Goal: Task Accomplishment & Management: Use online tool/utility

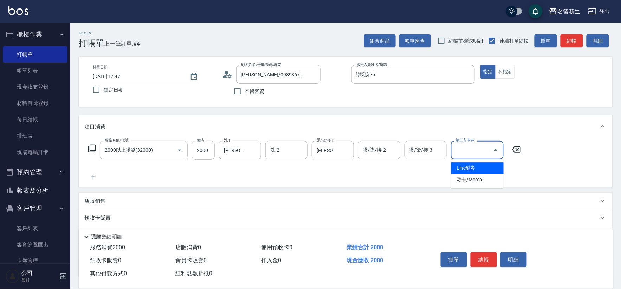
click at [89, 178] on icon at bounding box center [93, 177] width 18 height 8
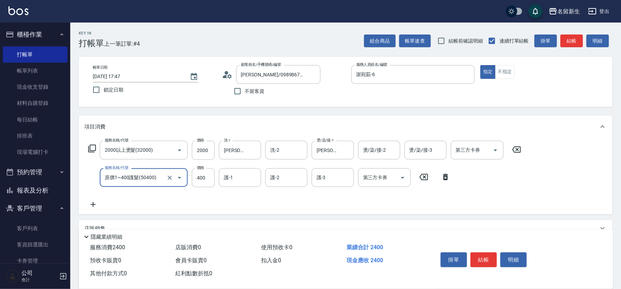
type input "原價1~400護髮(50400)"
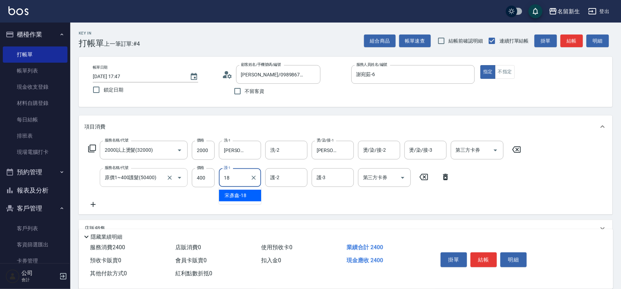
type input "[PERSON_NAME]-18"
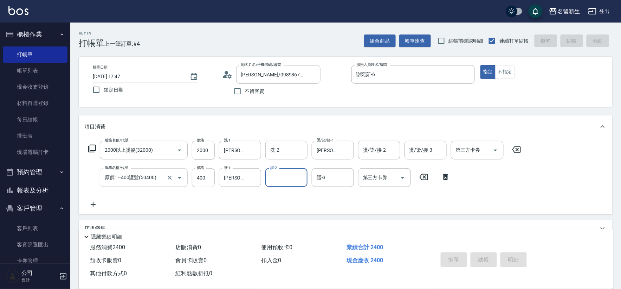
type input "[DATE] 18:37"
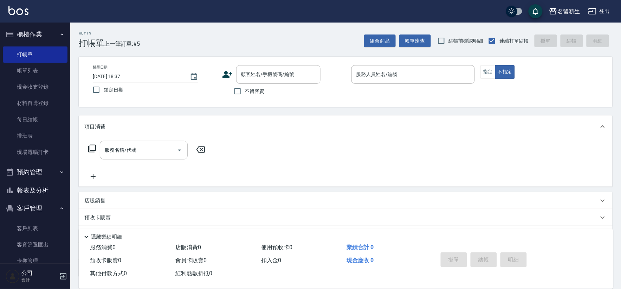
click at [259, 94] on span "不留客資" at bounding box center [255, 91] width 20 height 7
click at [245, 94] on input "不留客資" at bounding box center [237, 91] width 15 height 15
checkbox input "true"
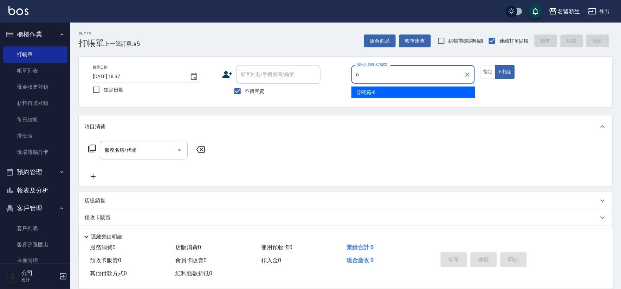
type input "謝宛茹-6"
type button "false"
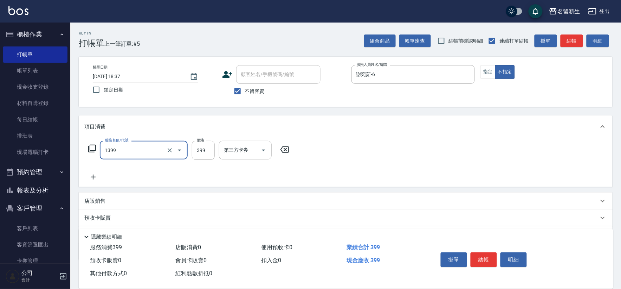
type input "健康洗髮(1399)"
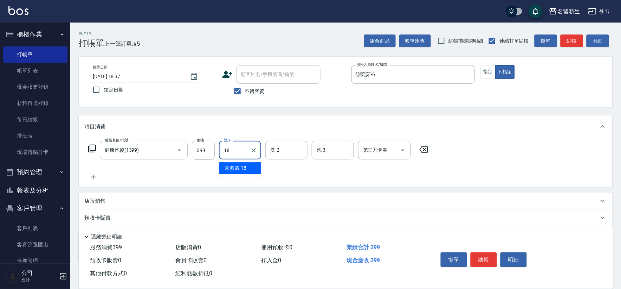
type input "[PERSON_NAME]-18"
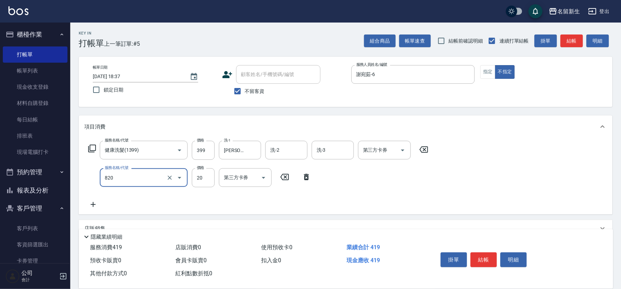
type input "潤絲(820)"
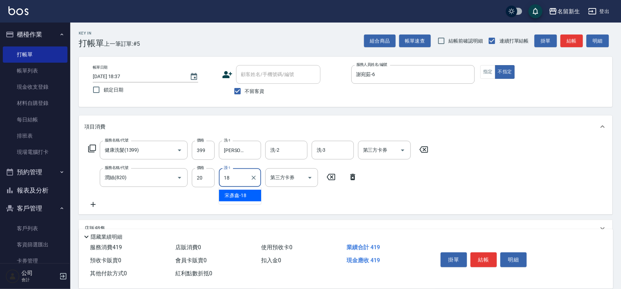
type input "[PERSON_NAME]-18"
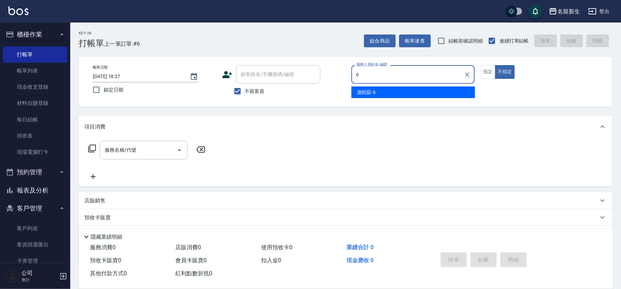
type input "謝宛茹-6"
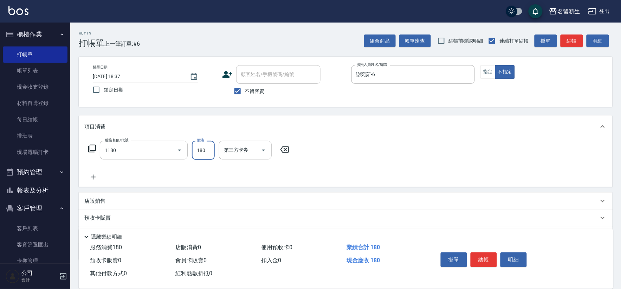
type input "洗髮(不指定活動)(1180)"
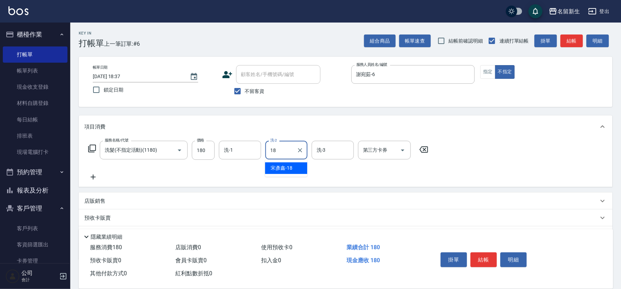
type input "[PERSON_NAME]-18"
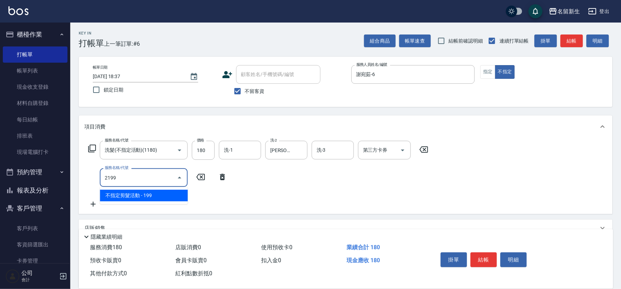
type input "不指定剪髮活動(2199)"
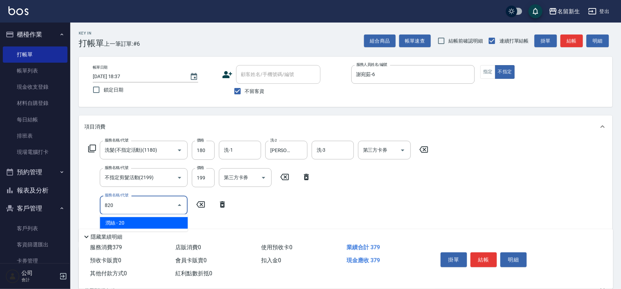
type input "潤絲(820)"
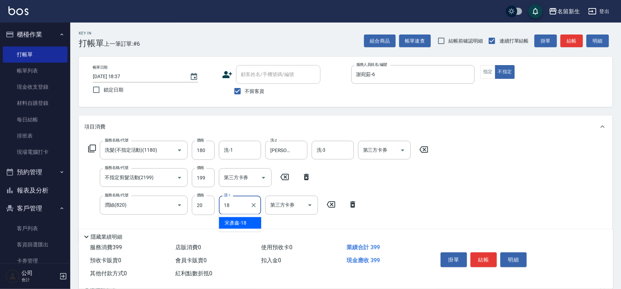
type input "[PERSON_NAME]-18"
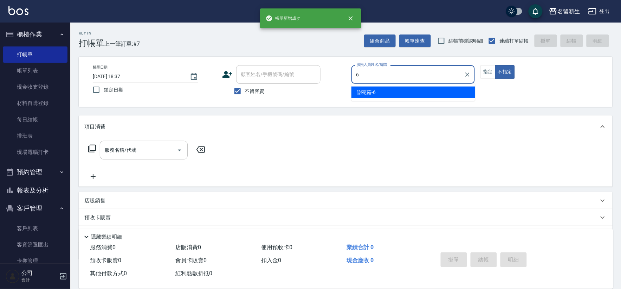
type input "謝宛茹-6"
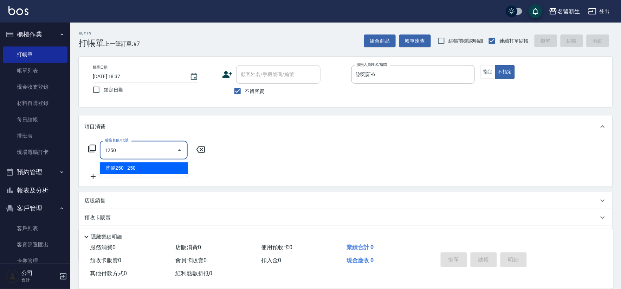
type input "洗髮250(1250)"
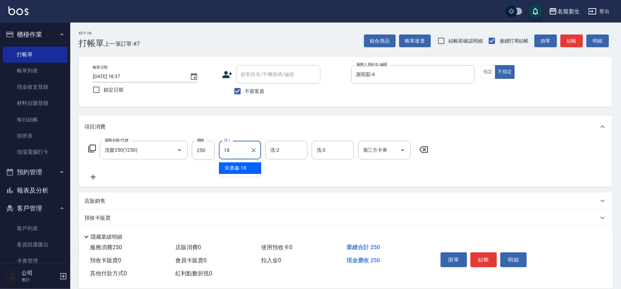
type input "[PERSON_NAME]-18"
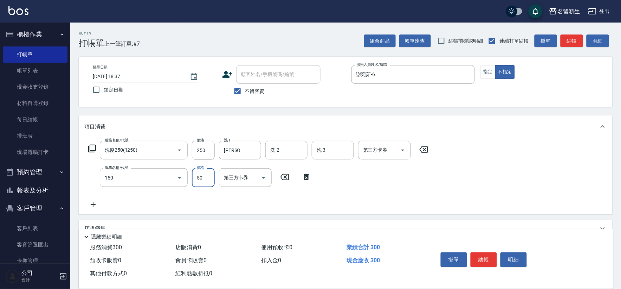
type input "精油(150)"
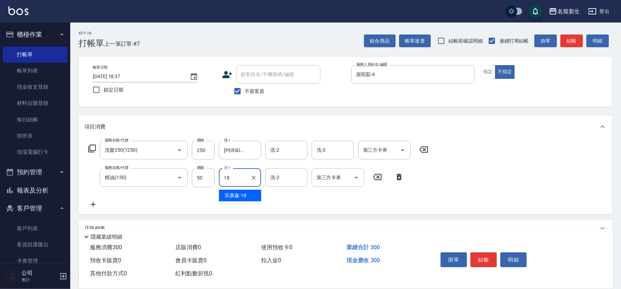
type input "[PERSON_NAME]-18"
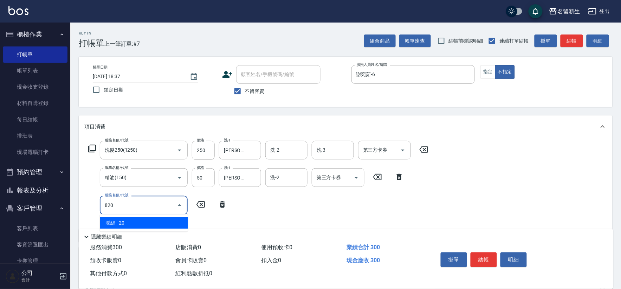
type input "潤絲(820)"
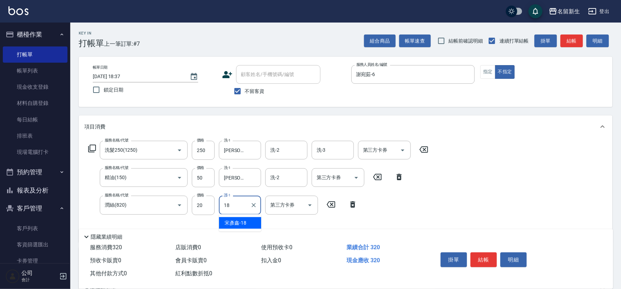
type input "[PERSON_NAME]-18"
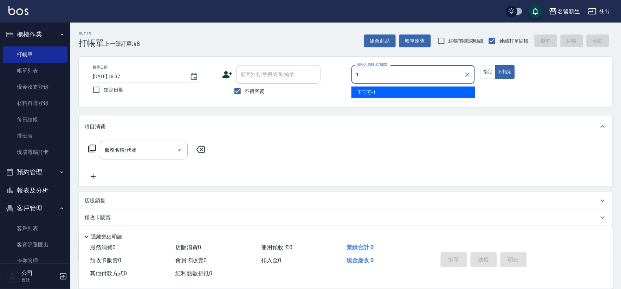
type input "[PERSON_NAME]-1"
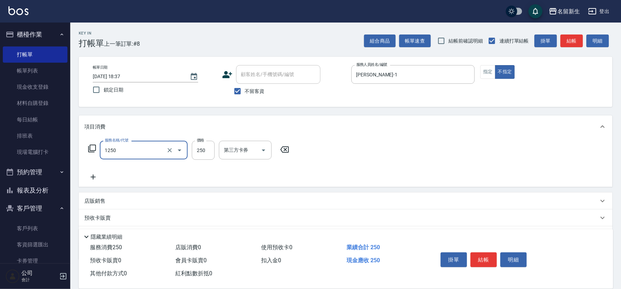
type input "洗髮250(1250)"
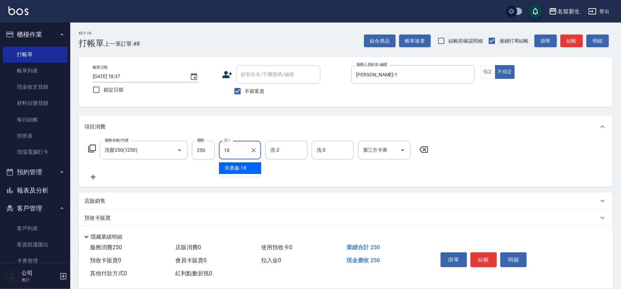
type input "[PERSON_NAME]-18"
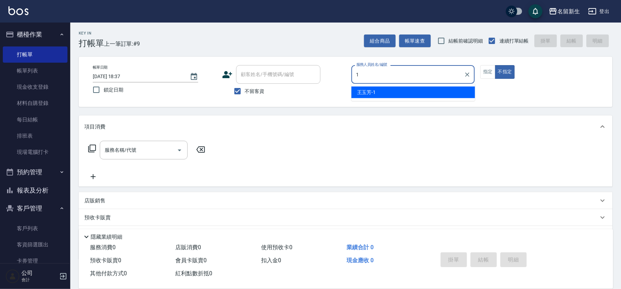
type input "[PERSON_NAME]-1"
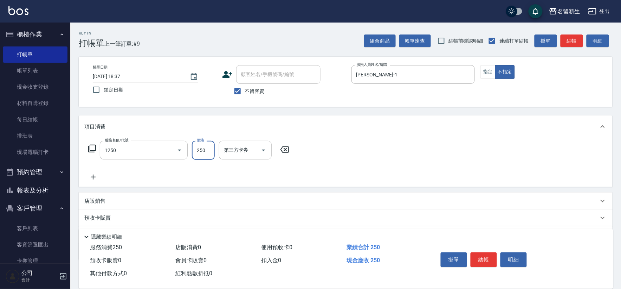
type input "洗髮250(1250)"
type input "[PERSON_NAME]-1"
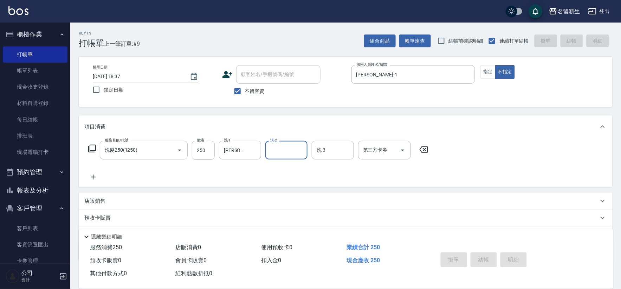
type input "[DATE] 18:38"
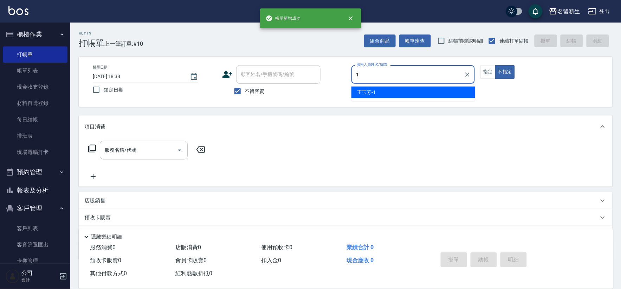
type input "[PERSON_NAME]-1"
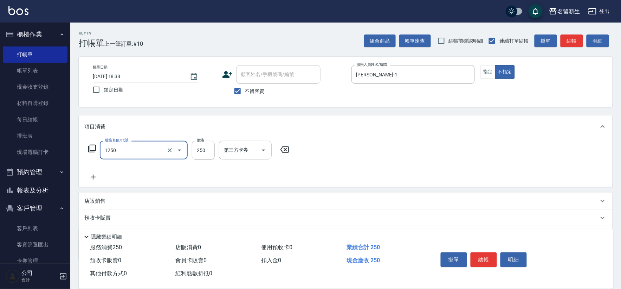
type input "洗髮250(1250)"
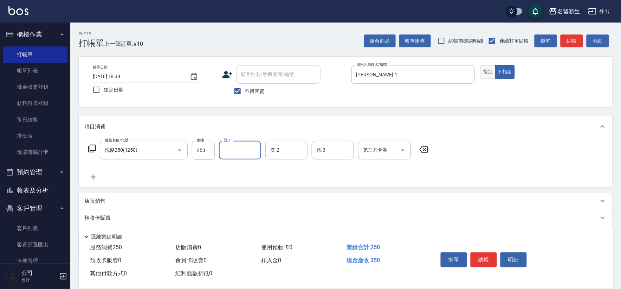
click at [489, 74] on button "指定" at bounding box center [487, 72] width 15 height 14
click at [248, 145] on input "洗-1" at bounding box center [240, 150] width 36 height 12
type input "[PERSON_NAME]-1"
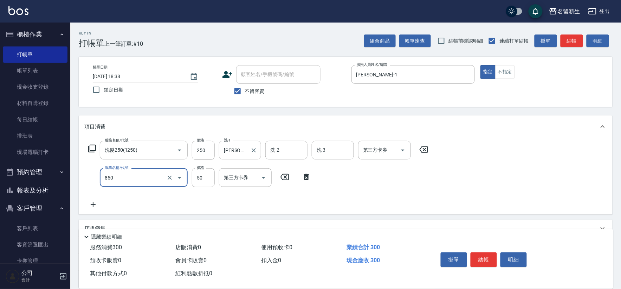
type input "吹捲(850)"
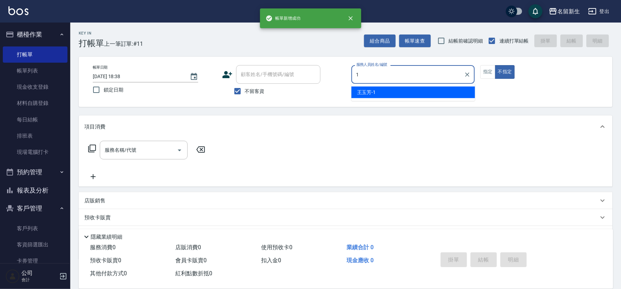
type input "[PERSON_NAME]-1"
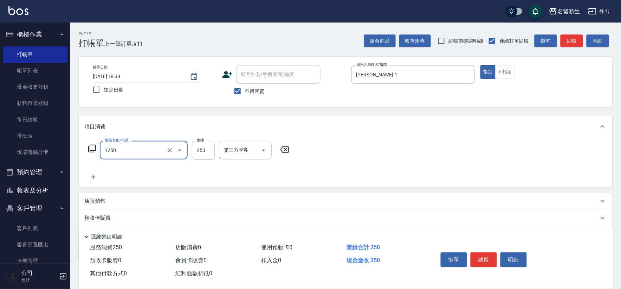
type input "洗髮250(1250)"
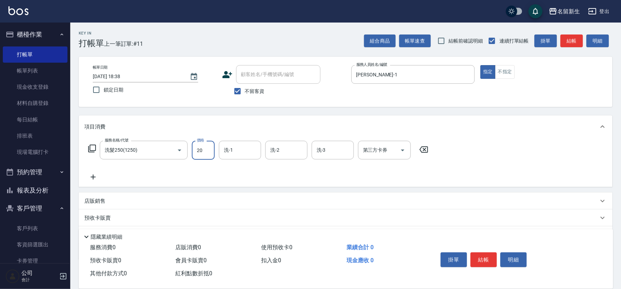
type input "250"
type input "[PERSON_NAME]-18"
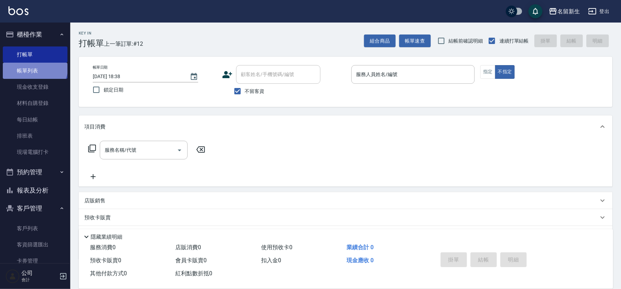
click at [34, 67] on link "帳單列表" at bounding box center [35, 71] width 65 height 16
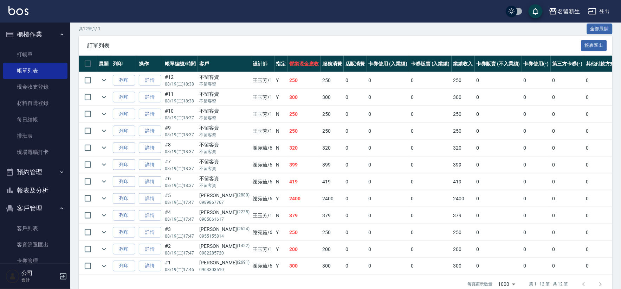
scroll to position [156, 0]
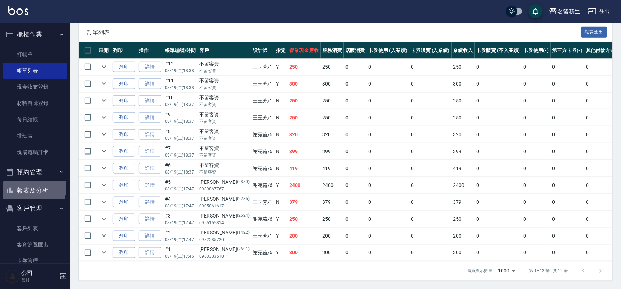
click at [32, 187] on button "報表及分析" at bounding box center [35, 190] width 65 height 18
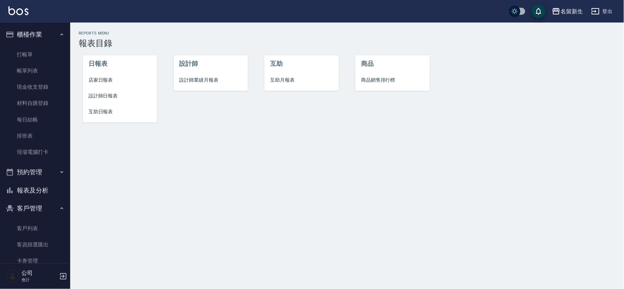
click at [120, 84] on li "店家日報表" at bounding box center [120, 80] width 74 height 16
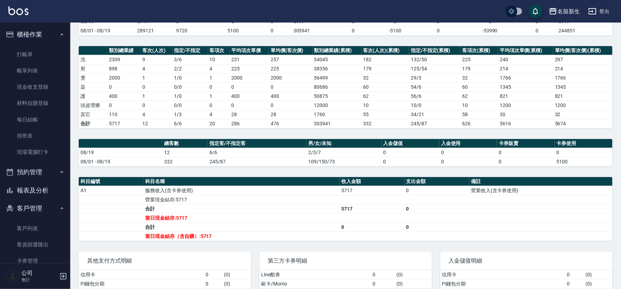
scroll to position [78, 0]
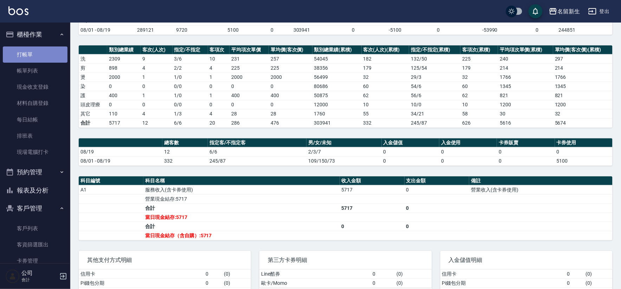
click at [46, 59] on link "打帳單" at bounding box center [35, 54] width 65 height 16
